Goal: Transaction & Acquisition: Purchase product/service

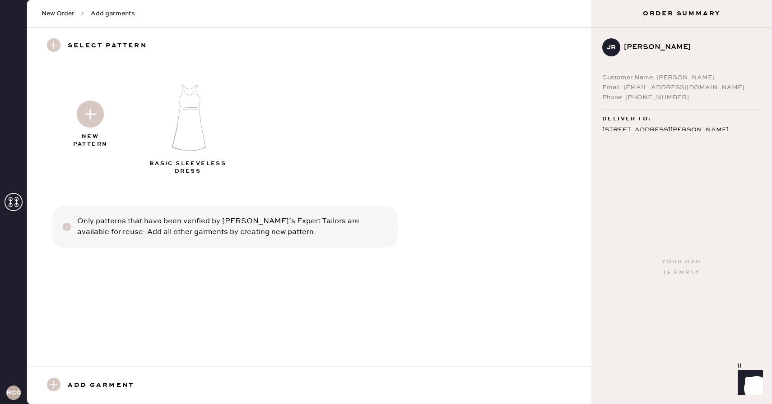
click at [57, 13] on span "New Order" at bounding box center [58, 13] width 33 height 9
click at [54, 46] on use at bounding box center [54, 45] width 14 height 14
click at [90, 114] on img at bounding box center [90, 114] width 27 height 27
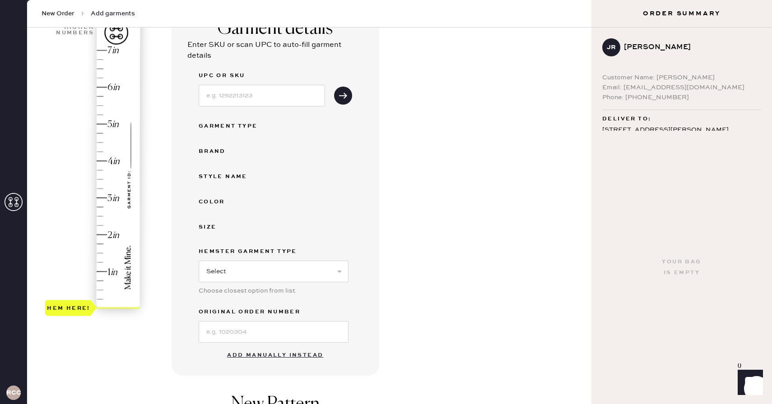
scroll to position [88, 0]
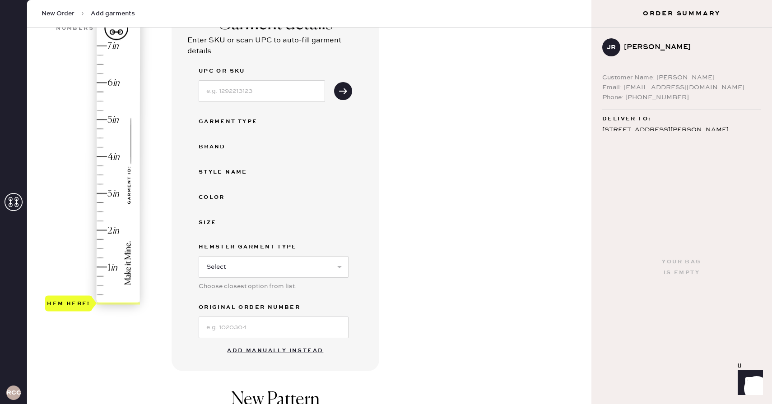
click at [290, 349] on button "Add manually instead" at bounding box center [275, 351] width 107 height 18
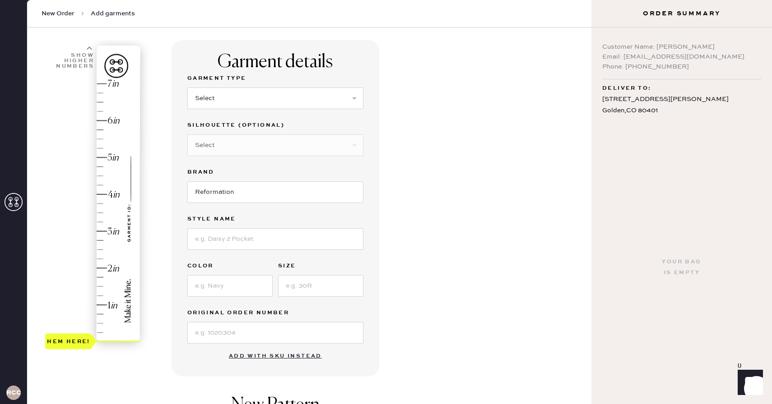
scroll to position [0, 0]
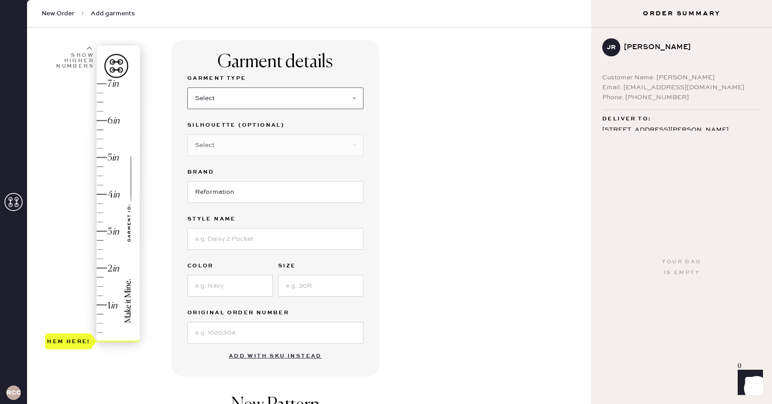
click at [246, 106] on select "Select Basic Skirt Jeans Leggings Pants Shorts Basic Sleeved Dress Basic Sleeve…" at bounding box center [275, 99] width 176 height 22
select select "4"
click at [296, 122] on label "Silhouette (optional)" at bounding box center [275, 125] width 176 height 11
click at [285, 108] on select "Select Basic Skirt Jeans Leggings Pants Shorts Basic Sleeved Dress Basic Sleeve…" at bounding box center [275, 99] width 176 height 22
click at [259, 193] on input "Reformation" at bounding box center [275, 192] width 176 height 22
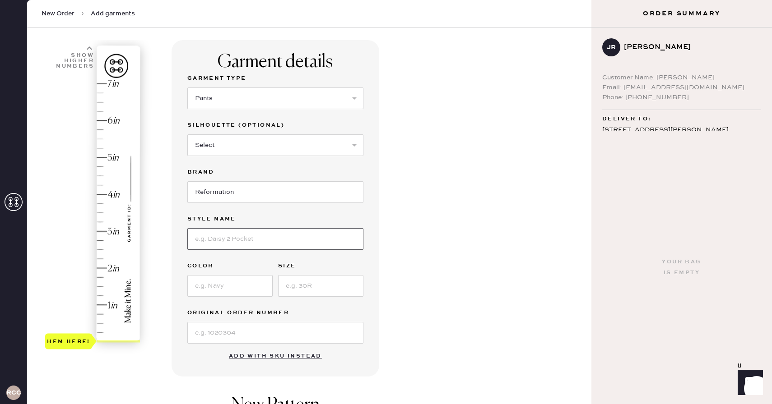
click at [257, 238] on input at bounding box center [275, 239] width 176 height 22
click at [178, 255] on div "Garment details Garment Type Select Basic Skirt Jeans Leggings Pants Shorts Bas…" at bounding box center [275, 208] width 208 height 337
click at [242, 239] on input at bounding box center [275, 239] width 176 height 22
click at [431, 220] on div "Garment details Garment Type Select Basic Skirt Jeans Leggings Pants Shorts Bas…" at bounding box center [377, 296] width 412 height 513
click at [233, 238] on input at bounding box center [275, 239] width 176 height 22
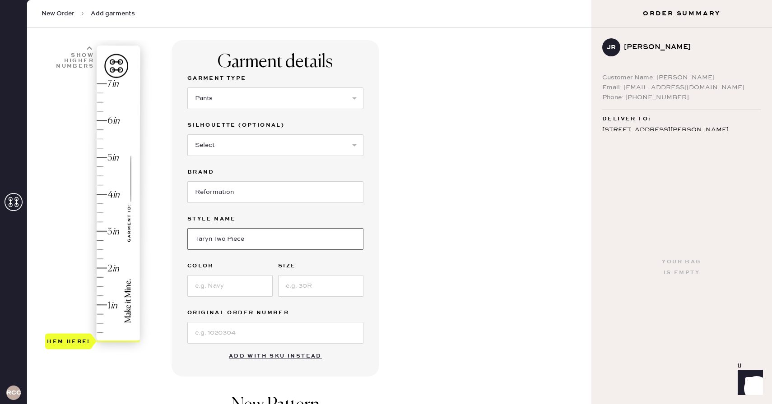
type input "Taryn Two Piece"
type input "Fig Jam"
type input "6"
click at [237, 333] on input at bounding box center [275, 333] width 176 height 22
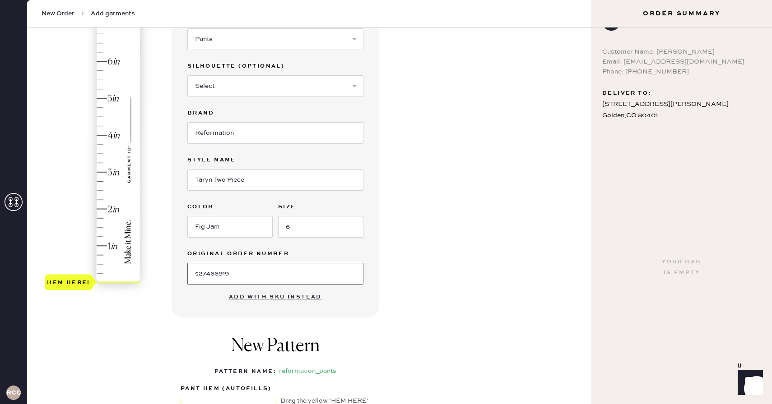
scroll to position [28, 0]
type input "s27466919"
type input "3"
click at [108, 169] on div "Hem here!" at bounding box center [93, 154] width 96 height 266
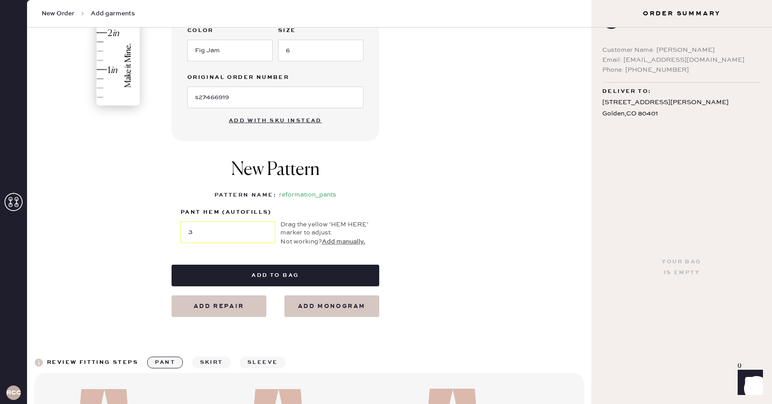
scroll to position [299, 0]
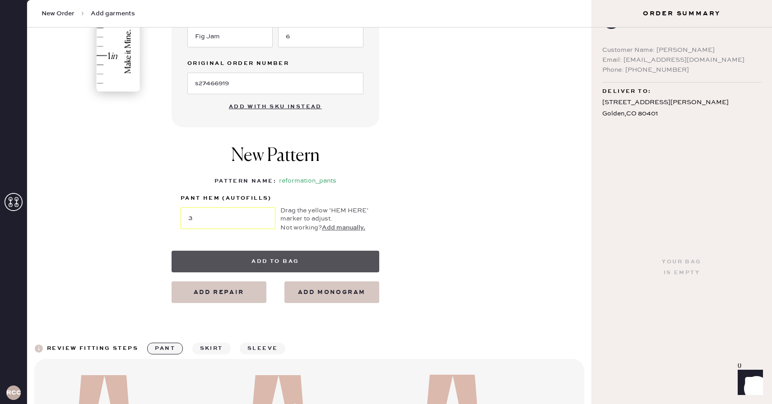
click at [294, 262] on button "Add to bag" at bounding box center [275, 262] width 208 height 22
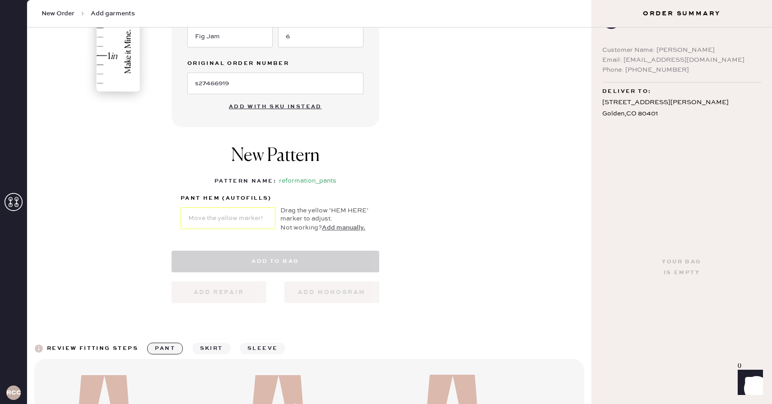
select select "4"
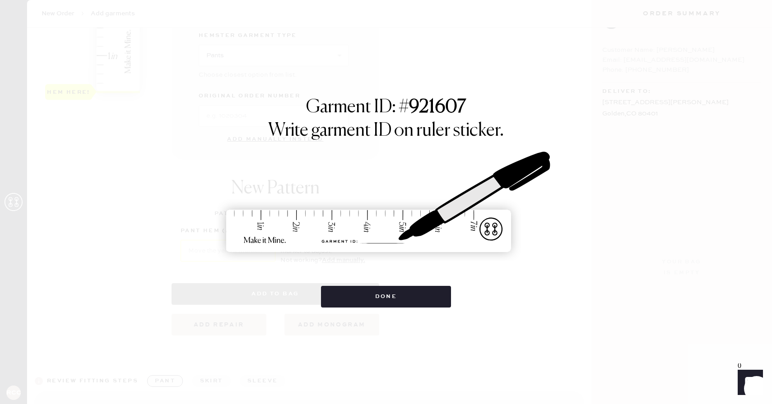
scroll to position [0, 0]
click at [394, 298] on button "Done" at bounding box center [386, 297] width 130 height 22
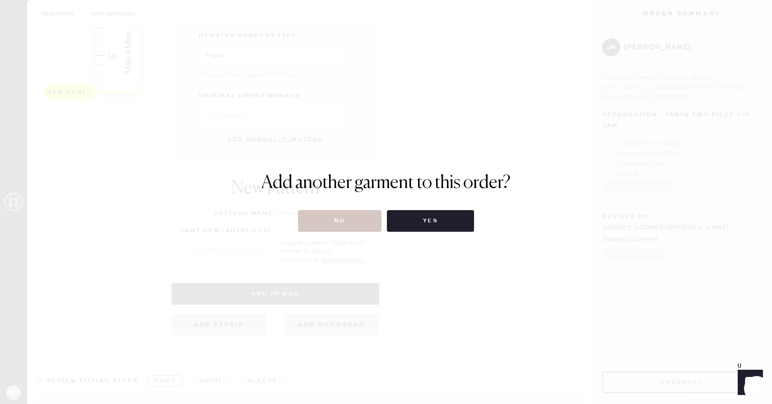
click at [355, 233] on div "Add another garment to this order? No Yes" at bounding box center [386, 202] width 772 height 404
click at [355, 218] on button "No" at bounding box center [339, 221] width 83 height 22
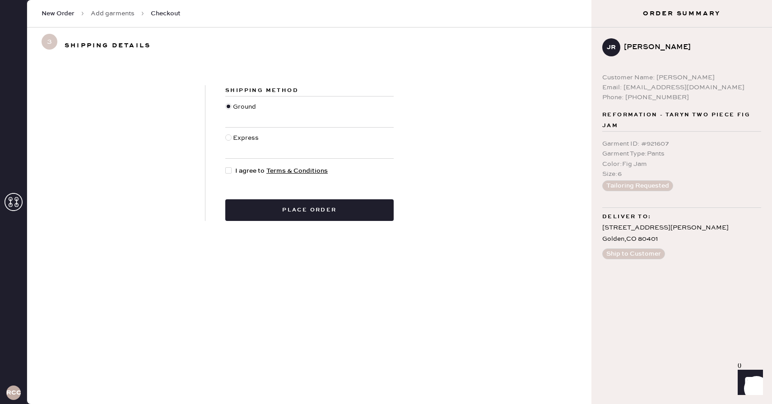
click at [231, 167] on div at bounding box center [230, 171] width 10 height 10
click at [226, 166] on input "I agree to Terms & Conditions" at bounding box center [225, 166] width 0 height 0
checkbox input "true"
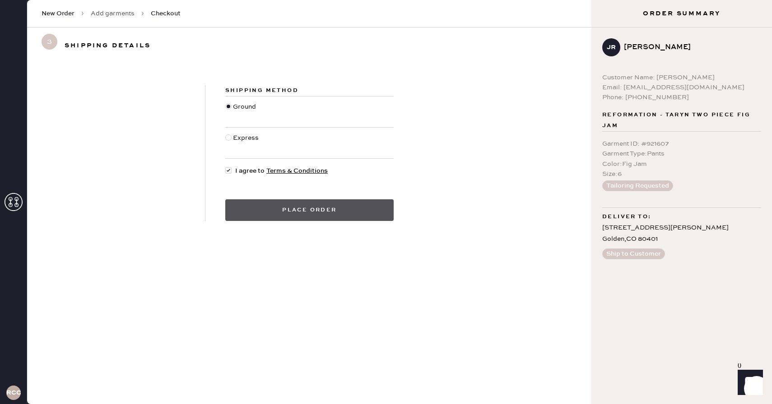
click at [266, 209] on button "Place order" at bounding box center [309, 210] width 168 height 22
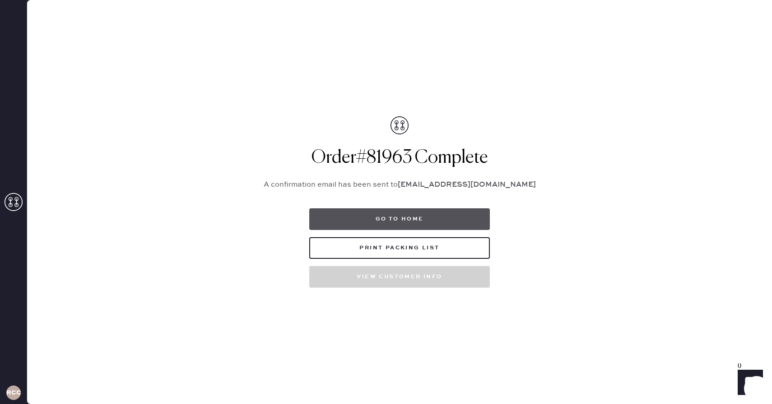
click at [436, 214] on button "Go to home" at bounding box center [399, 219] width 180 height 22
